Goal: Book appointment/travel/reservation

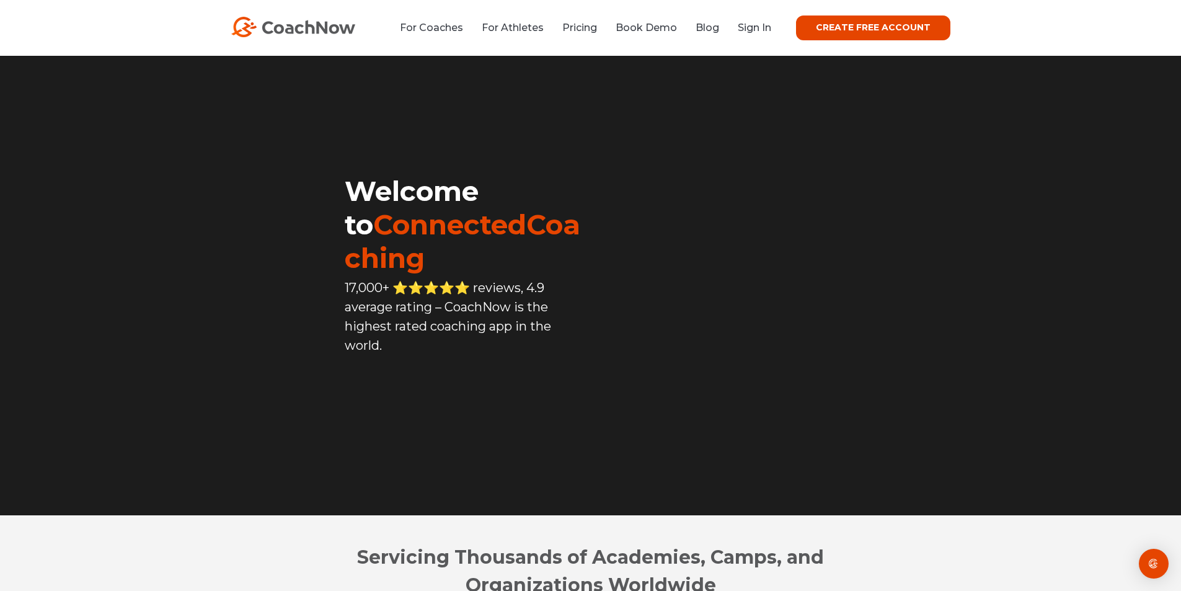
click at [757, 37] on div "For Coaches For Athletes Pricing Book Demo Blog Sign In CREATE FREE ACCOUNT CRE…" at bounding box center [590, 27] width 719 height 25
click at [757, 30] on link "Sign In" at bounding box center [754, 28] width 33 height 12
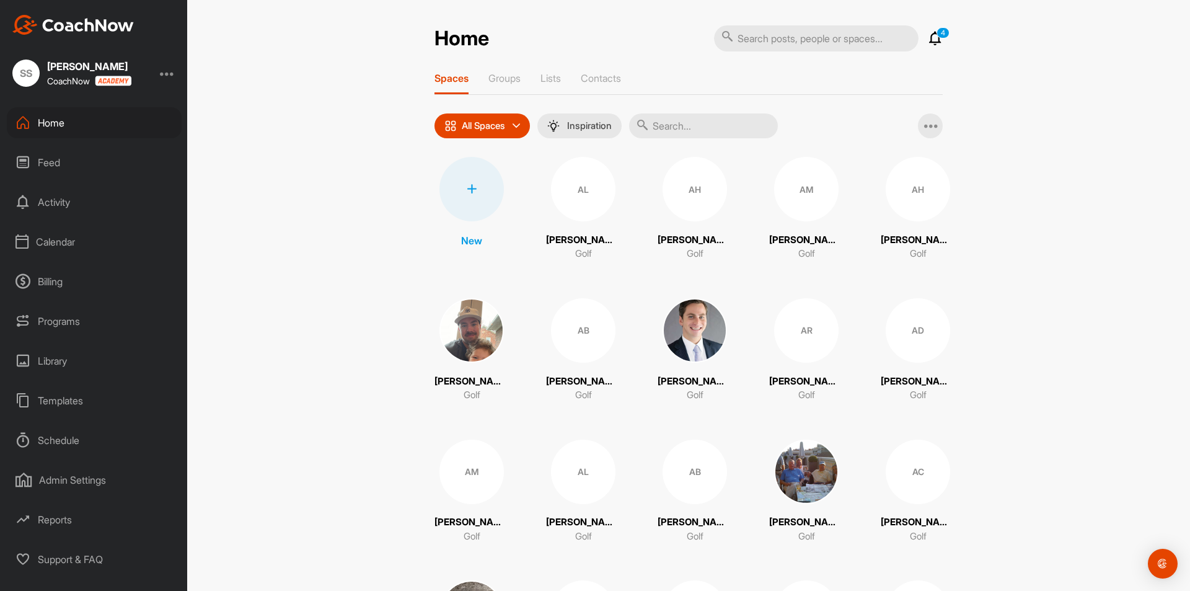
click at [64, 247] on div "Calendar" at bounding box center [94, 241] width 175 height 31
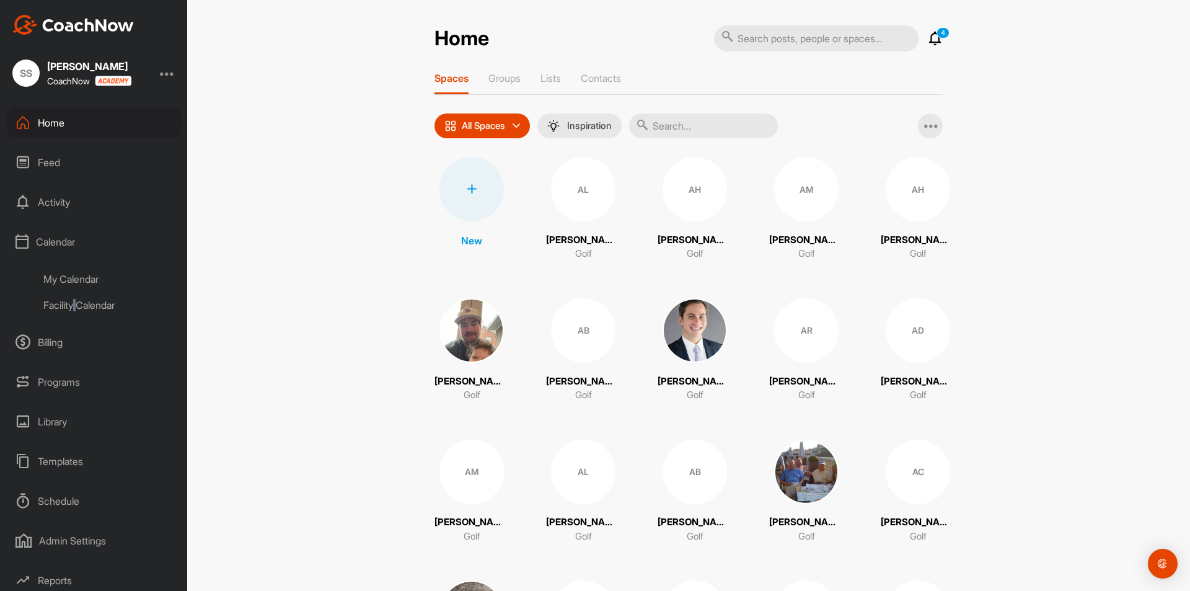
click at [79, 302] on div "Facility Calendar" at bounding box center [108, 305] width 147 height 26
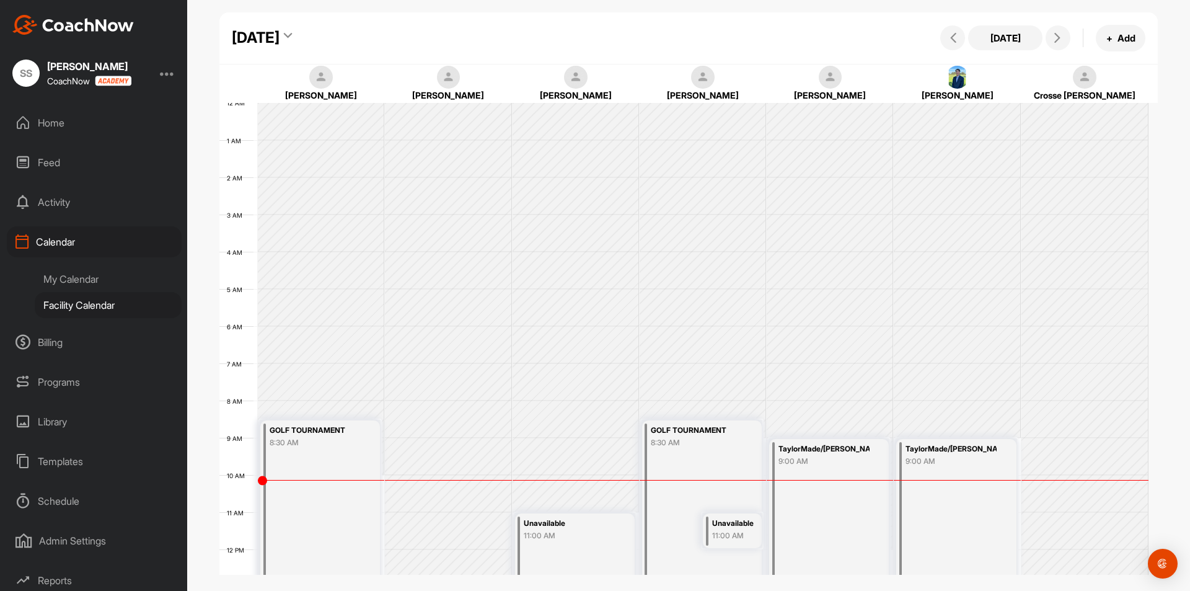
scroll to position [214, 0]
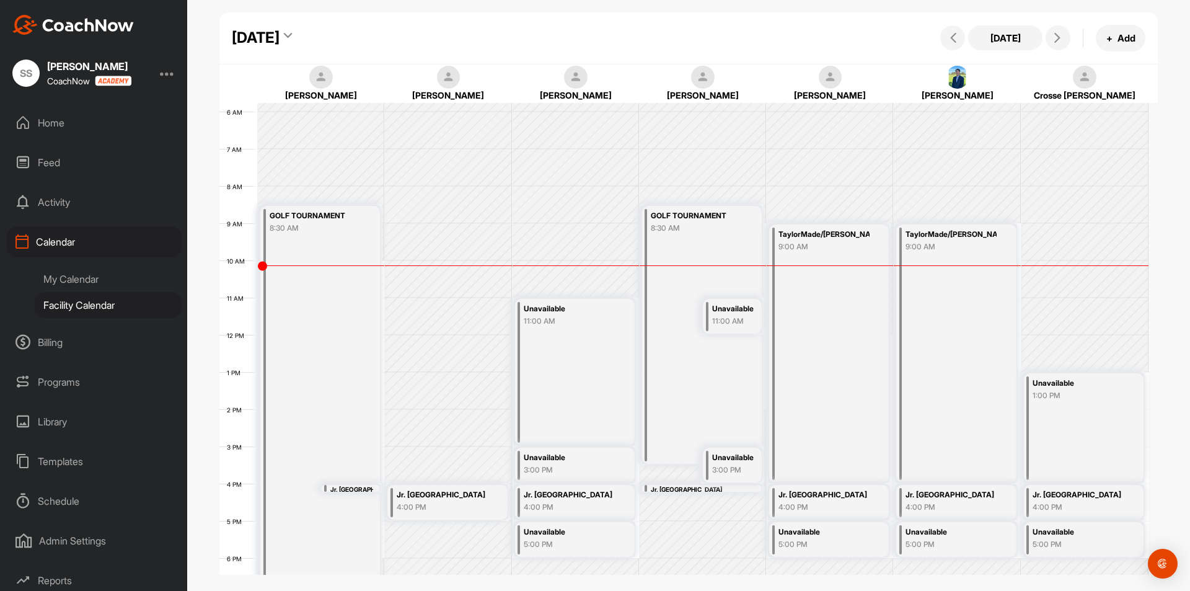
click at [1041, 31] on div "[DATE] + Add" at bounding box center [1041, 38] width 208 height 27
click at [1055, 36] on icon at bounding box center [1057, 38] width 10 height 10
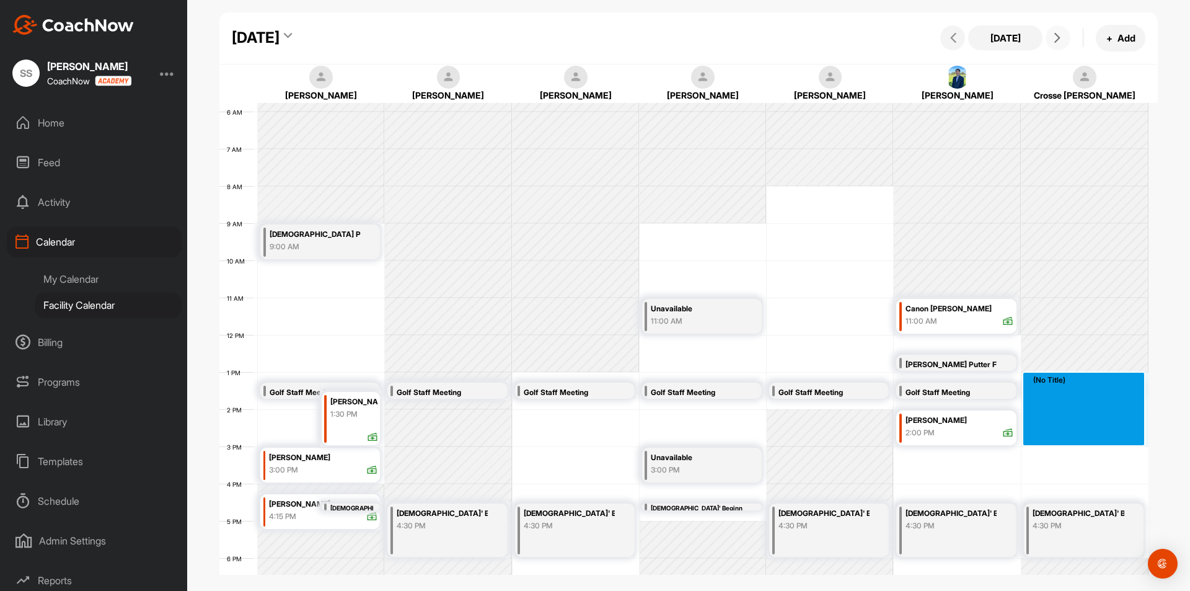
drag, startPoint x: 1051, startPoint y: 373, endPoint x: 1061, endPoint y: 438, distance: 65.8
click at [1061, 438] on div "12 AM 1 AM 2 AM 3 AM 4 AM 5 AM 6 AM 7 AM 8 AM 9 AM 10 AM 11 AM 12 PM 1 PM 2 PM …" at bounding box center [683, 334] width 929 height 892
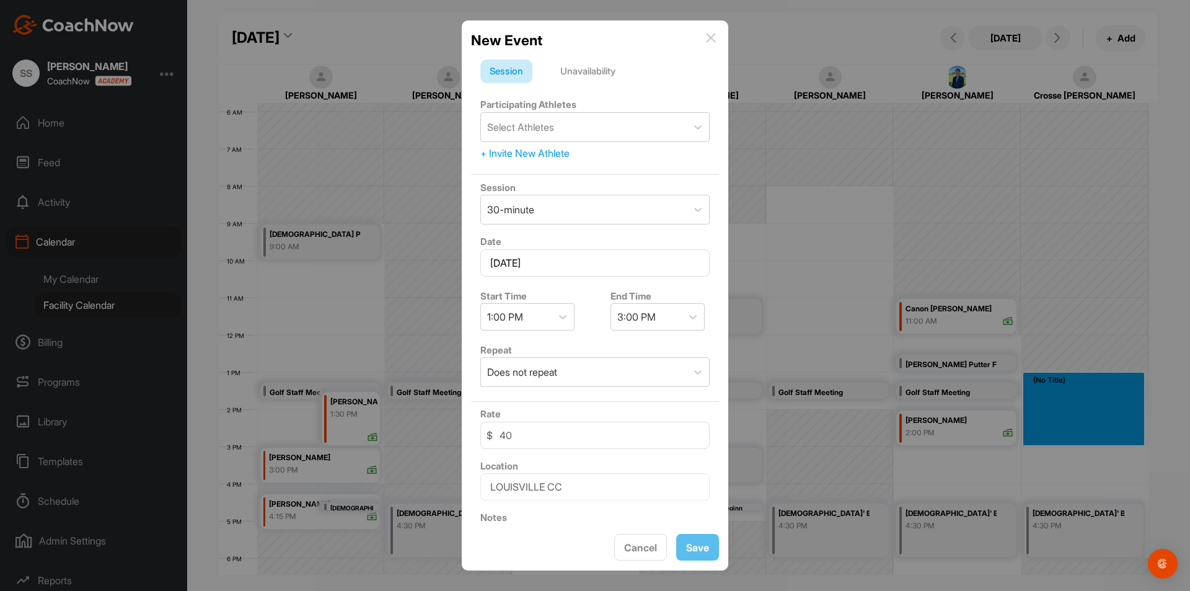
click at [592, 71] on div "Unavailability" at bounding box center [588, 71] width 74 height 24
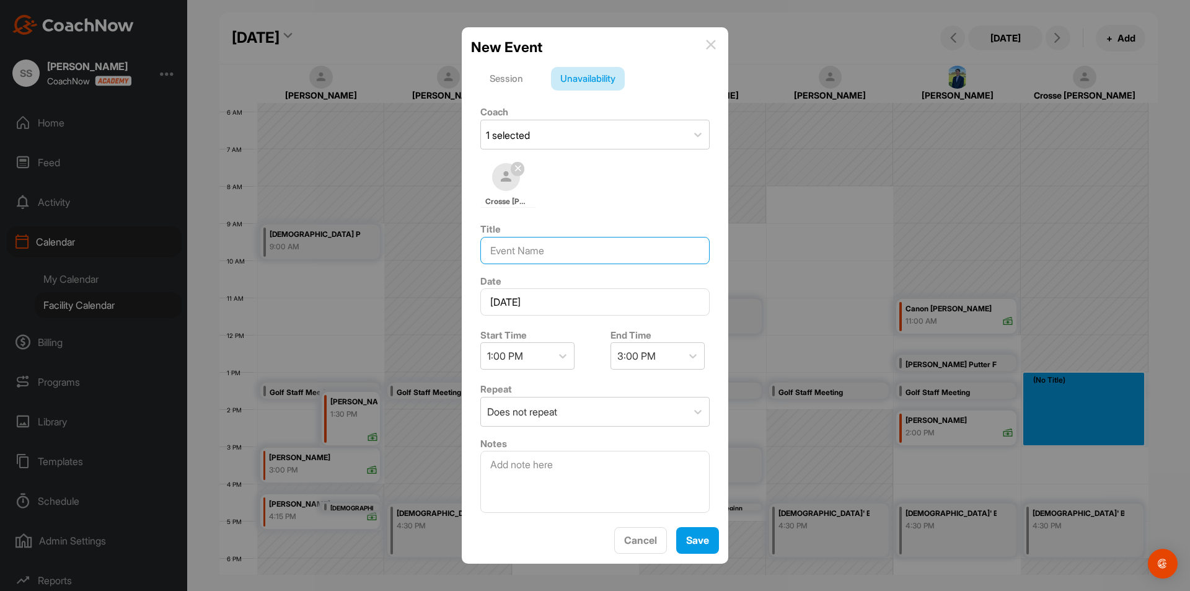
click at [551, 240] on input at bounding box center [594, 250] width 229 height 27
type input "[DEMOGRAPHIC_DATA] GOLF MEETING"
click at [695, 539] on span "Save" at bounding box center [697, 540] width 23 height 12
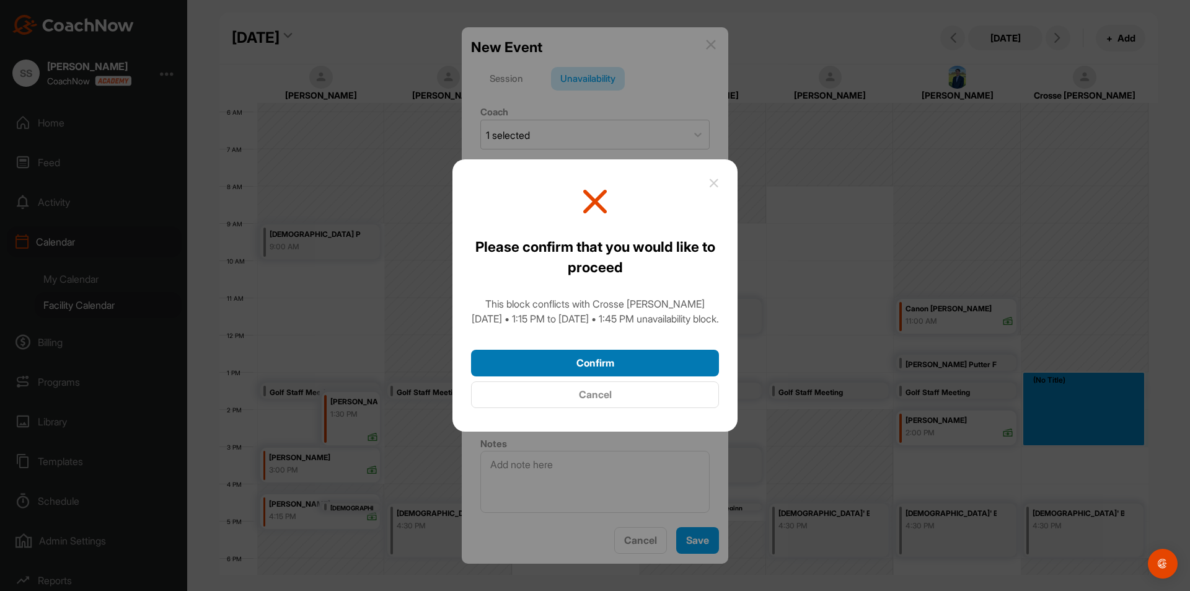
click at [664, 372] on button "Confirm" at bounding box center [595, 363] width 248 height 27
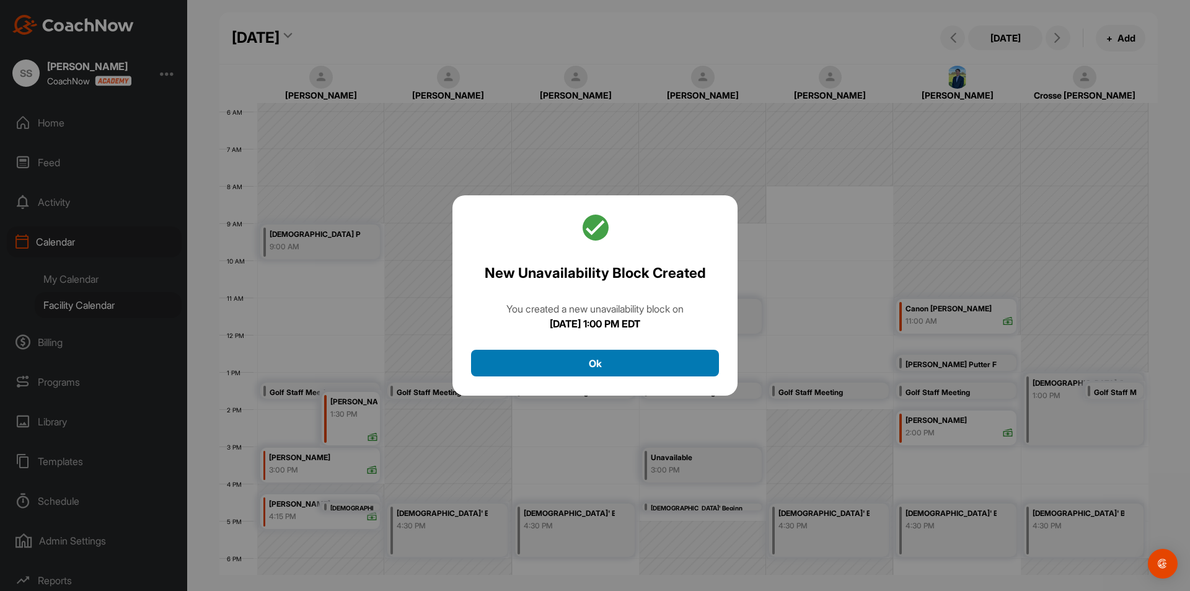
click at [690, 350] on button "Ok" at bounding box center [595, 363] width 248 height 27
